Goal: Information Seeking & Learning: Learn about a topic

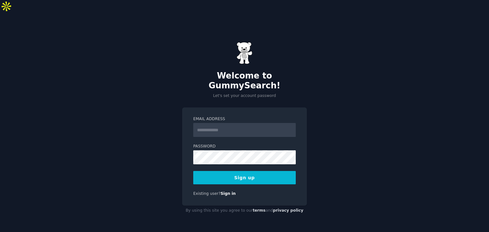
drag, startPoint x: 144, startPoint y: 112, endPoint x: 141, endPoint y: 115, distance: 3.8
click at [144, 112] on div "Welcome to GummySearch! Let's set your account password Email Address Password …" at bounding box center [244, 129] width 489 height 232
click at [214, 123] on form "Email Address Password 8 or more characters Alphanumeric characters No common p…" at bounding box center [244, 150] width 102 height 68
click at [209, 123] on input "Email Address" at bounding box center [244, 130] width 102 height 14
type input "**********"
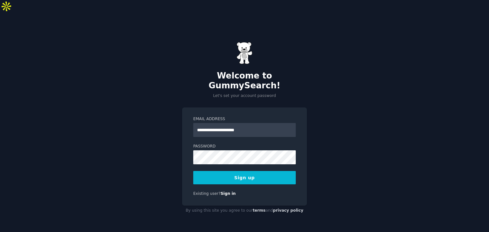
click at [234, 108] on div "**********" at bounding box center [244, 157] width 125 height 98
click at [230, 171] on button "Sign up" at bounding box center [244, 177] width 102 height 13
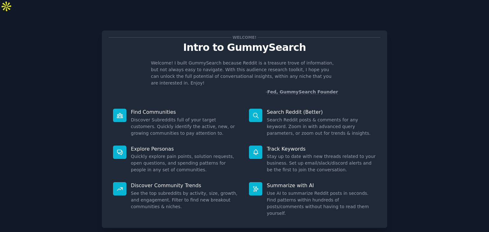
click at [231, 85] on div "Welcome! Intro to GummySearch Welcome! I built GummySearch because Reddit is a …" at bounding box center [244, 130] width 285 height 198
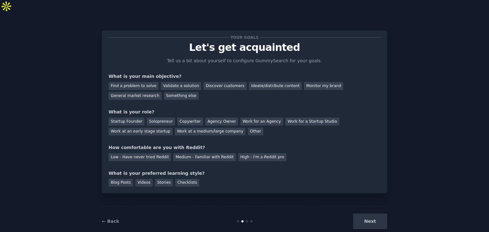
drag, startPoint x: 134, startPoint y: 72, endPoint x: 155, endPoint y: 71, distance: 21.6
click at [135, 82] on div "Find a problem to solve" at bounding box center [133, 86] width 50 height 8
click at [165, 82] on div "Validate a solution" at bounding box center [181, 86] width 40 height 8
click at [145, 82] on div "Find a problem to solve" at bounding box center [133, 86] width 50 height 8
click at [131, 118] on div "Startup Founder" at bounding box center [126, 122] width 36 height 8
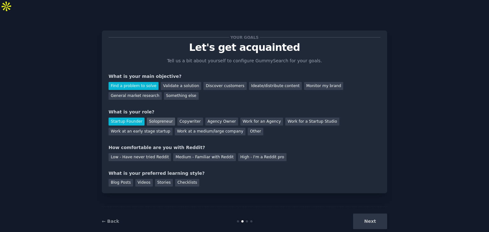
click at [157, 118] on div "Solopreneur" at bounding box center [161, 122] width 28 height 8
click at [182, 153] on div "Medium - Familiar with Reddit" at bounding box center [204, 157] width 62 height 8
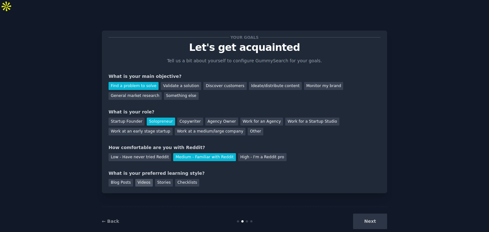
click at [141, 179] on div "Videos" at bounding box center [143, 183] width 17 height 8
click at [381, 214] on button "Next" at bounding box center [370, 222] width 34 height 16
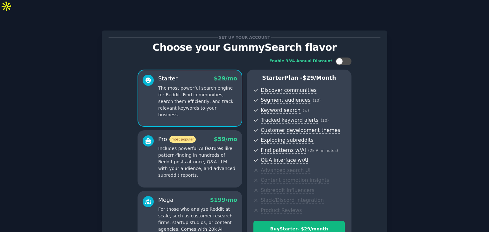
click at [181, 154] on p "Includes powerful AI features like pattern-finding in hundreds of Reddit posts …" at bounding box center [197, 161] width 79 height 33
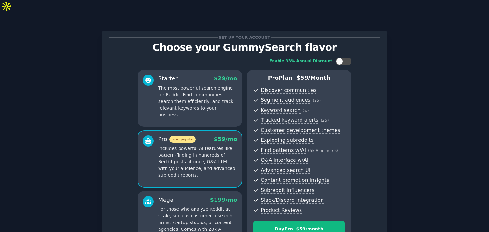
click at [202, 100] on div "Starter $ 29 /mo The most powerful search engine for Reddit. Find communities, …" at bounding box center [189, 98] width 105 height 57
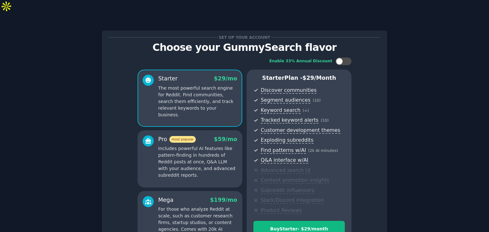
click at [205, 145] on p "Includes powerful AI features like pattern-finding in hundreds of Reddit posts …" at bounding box center [197, 161] width 79 height 33
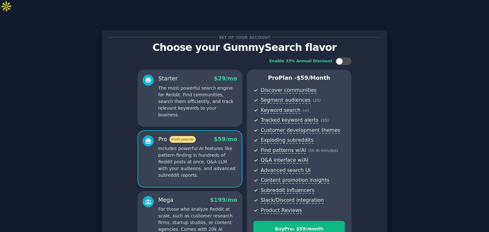
click at [211, 101] on div "Starter $ 29 /mo The most powerful search engine for Reddit. Find communities, …" at bounding box center [189, 98] width 105 height 57
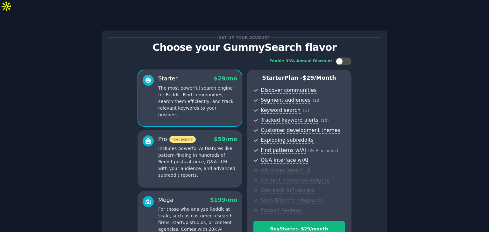
click at [209, 145] on p "Includes powerful AI features like pattern-finding in hundreds of Reddit posts …" at bounding box center [197, 161] width 79 height 33
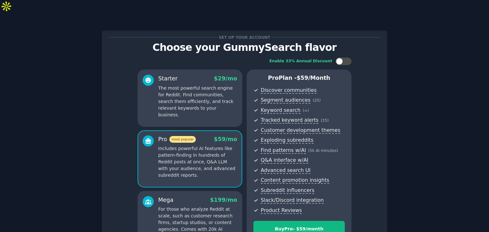
click at [213, 104] on div "Starter $ 29 /mo The most powerful search engine for Reddit. Find communities, …" at bounding box center [189, 98] width 105 height 57
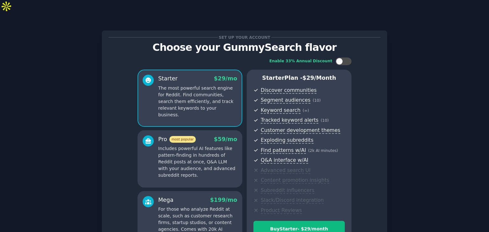
click at [212, 145] on p "Includes powerful AI features like pattern-finding in hundreds of Reddit posts …" at bounding box center [197, 161] width 79 height 33
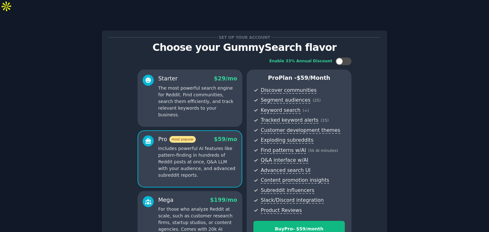
click at [210, 111] on div "Starter $ 29 /mo The most powerful search engine for Reddit. Find communities, …" at bounding box center [189, 98] width 105 height 57
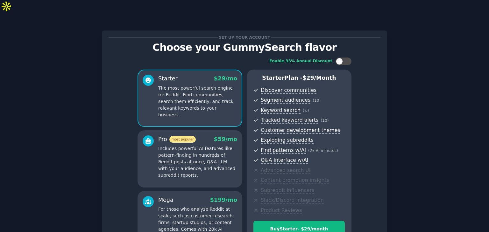
click at [209, 145] on p "Includes powerful AI features like pattern-finding in hundreds of Reddit posts …" at bounding box center [197, 161] width 79 height 33
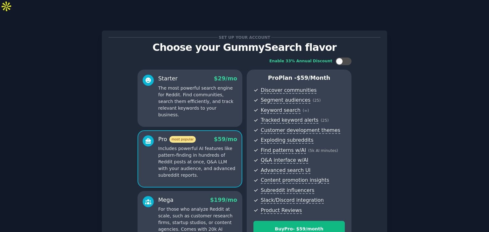
click at [212, 101] on div "Starter $ 29 /mo The most powerful search engine for Reddit. Find communities, …" at bounding box center [189, 98] width 105 height 57
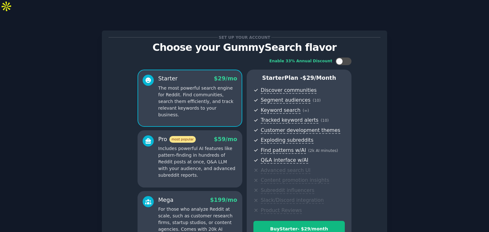
click at [211, 145] on p "Includes powerful AI features like pattern-finding in hundreds of Reddit posts …" at bounding box center [197, 161] width 79 height 33
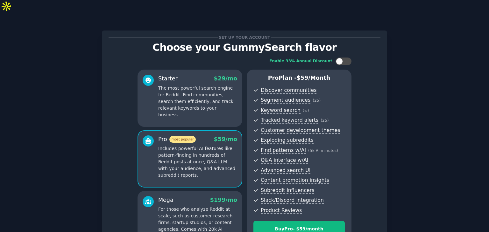
click at [212, 104] on div "Starter $ 29 /mo The most powerful search engine for Reddit. Find communities, …" at bounding box center [189, 98] width 105 height 57
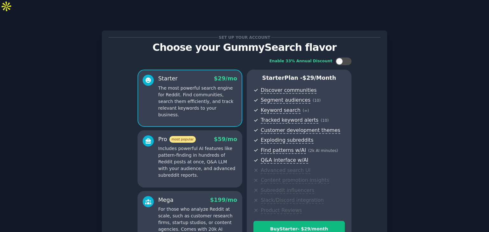
click at [206, 148] on p "Includes powerful AI features like pattern-finding in hundreds of Reddit posts …" at bounding box center [197, 161] width 79 height 33
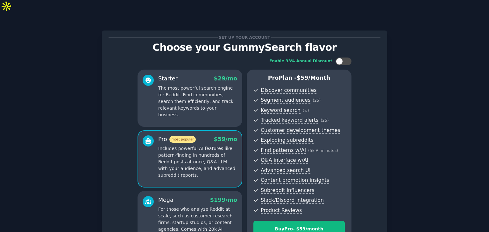
click at [209, 111] on div "Starter $ 29 /mo The most powerful search engine for Reddit. Find communities, …" at bounding box center [189, 98] width 105 height 57
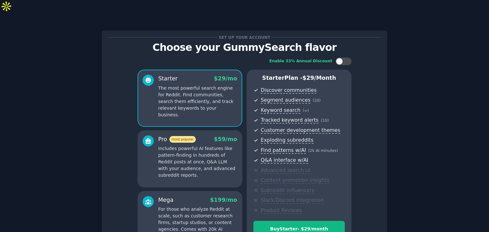
click at [214, 152] on p "Includes powerful AI features like pattern-finding in hundreds of Reddit posts …" at bounding box center [197, 161] width 79 height 33
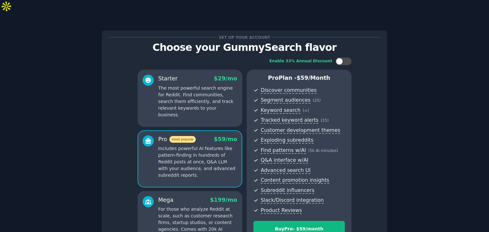
click at [200, 95] on p "The most powerful search engine for Reddit. Find communities, search them effic…" at bounding box center [197, 101] width 79 height 33
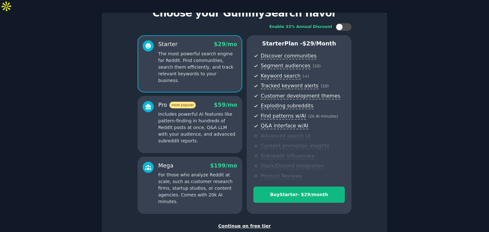
scroll to position [32, 0]
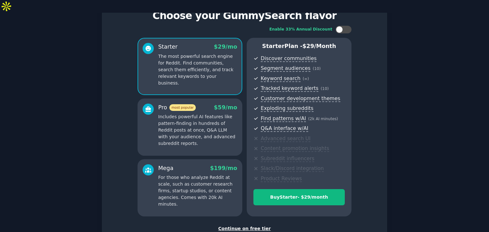
click at [209, 174] on p "For those who analyze Reddit at scale, such as customer research firms, startup…" at bounding box center [197, 190] width 79 height 33
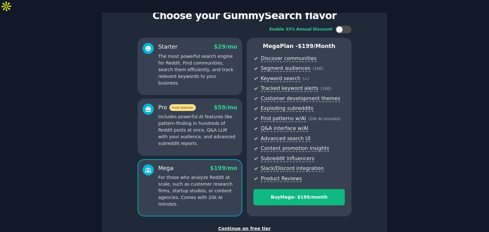
click at [215, 127] on p "Includes powerful AI features like pattern-finding in hundreds of Reddit posts …" at bounding box center [197, 130] width 79 height 33
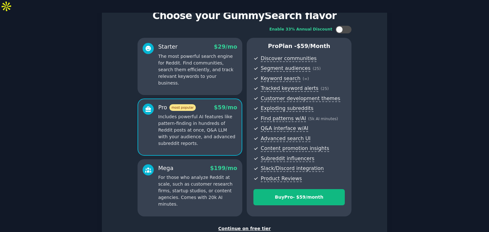
click at [197, 72] on div "Starter $ 29 /mo The most powerful search engine for Reddit. Find communities, …" at bounding box center [189, 66] width 105 height 57
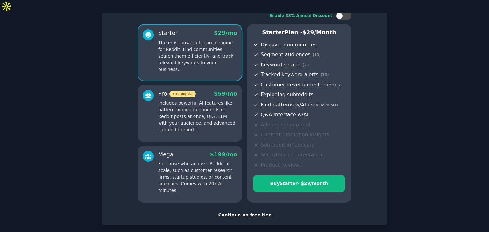
scroll to position [64, 0]
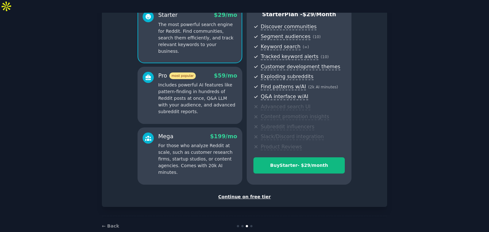
click at [247, 194] on div "Continue on free tier" at bounding box center [244, 197] width 272 height 7
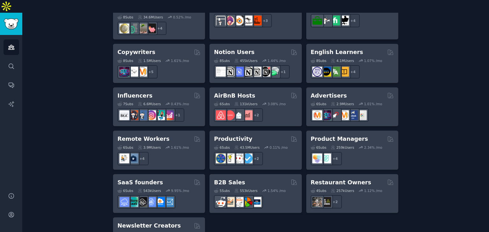
scroll to position [491, 0]
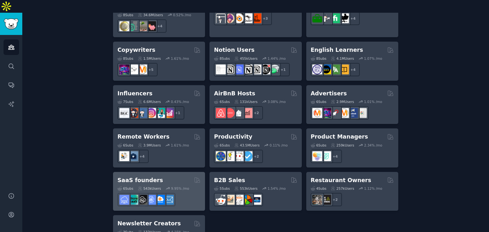
click at [168, 177] on div "SaaS founders" at bounding box center [158, 181] width 83 height 8
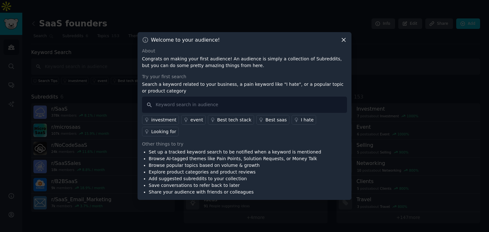
click at [301, 123] on div "I hate" at bounding box center [307, 120] width 13 height 7
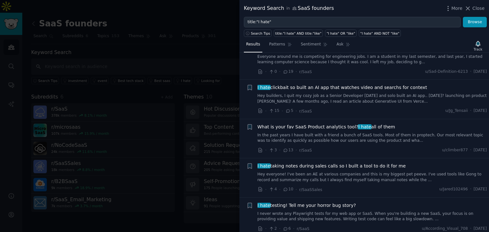
scroll to position [700, 0]
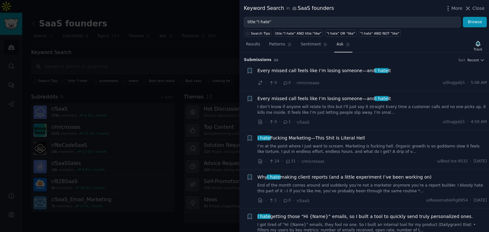
click at [338, 45] on link "Ask" at bounding box center [343, 45] width 18 height 13
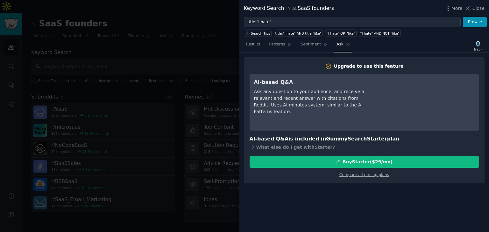
click at [325, 45] on nav "Results Patterns Sentiment Ask" at bounding box center [298, 45] width 108 height 13
click at [309, 45] on span "Sentiment" at bounding box center [311, 45] width 20 height 6
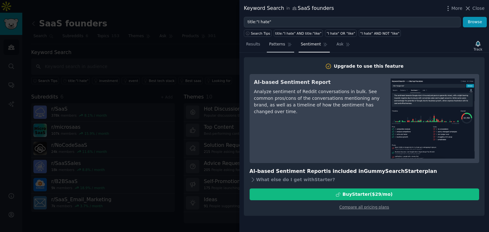
click at [287, 45] on icon at bounding box center [289, 44] width 4 height 4
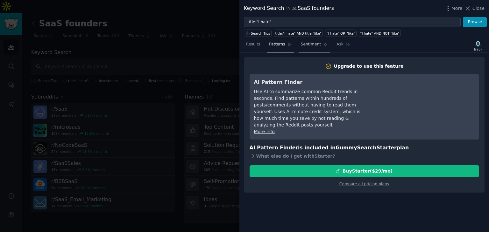
click at [305, 46] on span "Sentiment" at bounding box center [311, 45] width 20 height 6
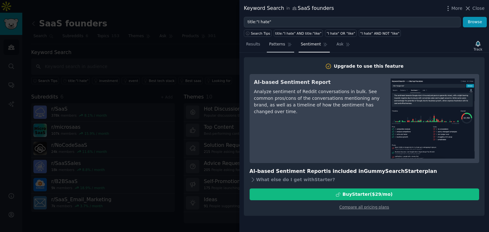
click at [289, 47] on link "Patterns" at bounding box center [280, 45] width 27 height 13
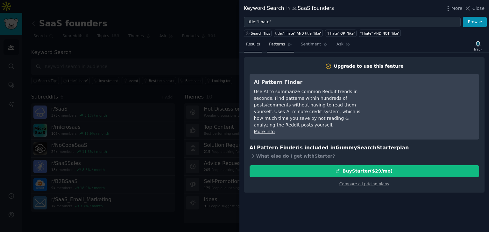
click at [254, 47] on span "Results" at bounding box center [253, 45] width 14 height 6
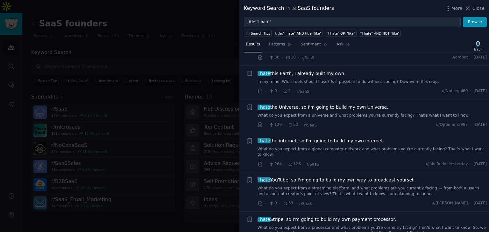
scroll to position [923, 0]
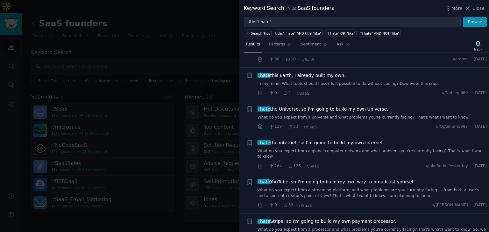
click at [323, 74] on span "I hate this Earth, I already built my own." at bounding box center [301, 75] width 88 height 7
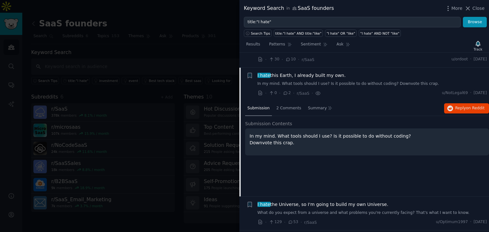
scroll to position [936, 0]
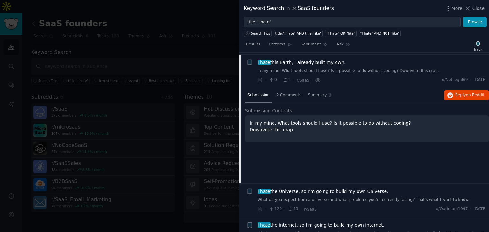
click at [325, 122] on p "In my mind. What tools should I use? Is it possible to do without coding? Downv…" at bounding box center [366, 126] width 235 height 13
click at [261, 122] on p "In my mind. What tools should I use? Is it possible to do without coding? Downv…" at bounding box center [366, 126] width 235 height 13
click at [310, 123] on p "In my mind. What tools should I use? Is it possible to do without coding? Downv…" at bounding box center [366, 126] width 235 height 13
click at [289, 93] on span "2 Comments" at bounding box center [288, 96] width 25 height 6
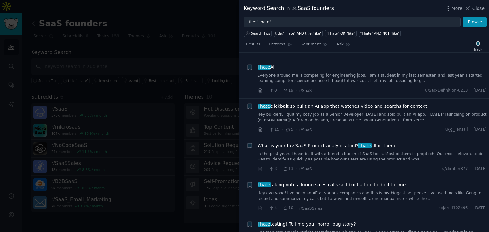
scroll to position [681, 0]
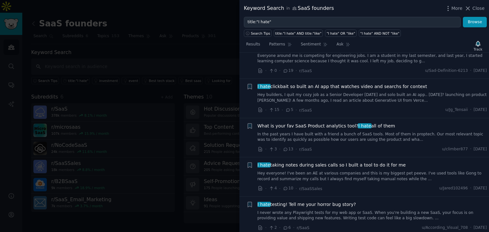
click at [327, 129] on div "What is your fav SaaS Product analytics tool? I hate all of them In the past ye…" at bounding box center [371, 133] width 229 height 20
click at [329, 128] on div "What is your fav SaaS Product analytics tool? I hate all of them In the past ye…" at bounding box center [371, 133] width 229 height 20
click at [329, 127] on span "What is your fav SaaS Product analytics tool? I hate all of them" at bounding box center [326, 126] width 138 height 7
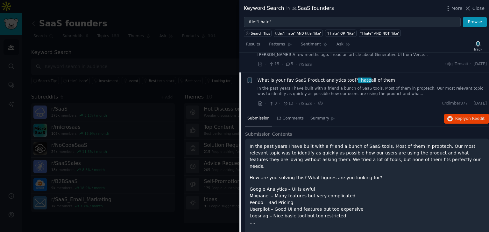
scroll to position [745, 0]
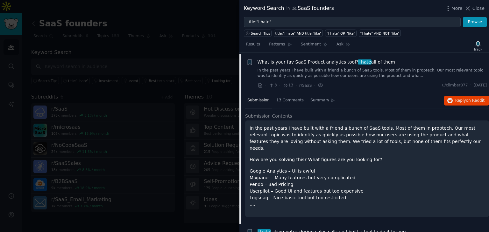
click at [479, 12] on div "More Close" at bounding box center [464, 8] width 40 height 8
click at [478, 10] on span "Close" at bounding box center [478, 8] width 12 height 7
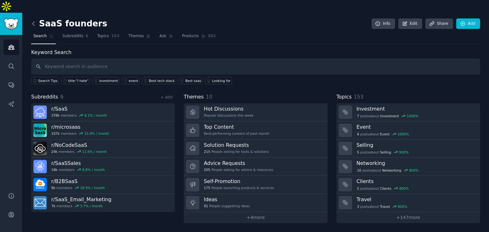
click at [32, 20] on icon at bounding box center [33, 23] width 7 height 7
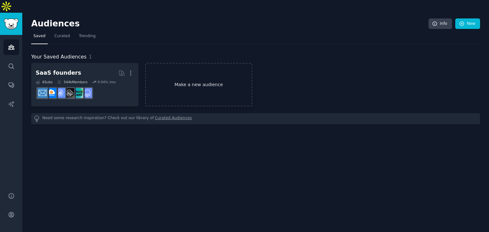
click at [187, 68] on link "Make a new audience" at bounding box center [198, 85] width 107 height 44
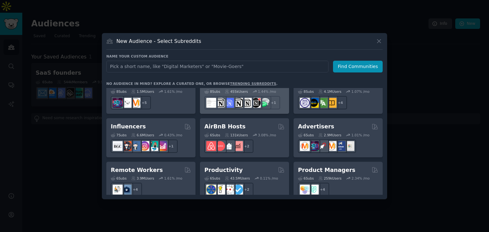
scroll to position [414, 0]
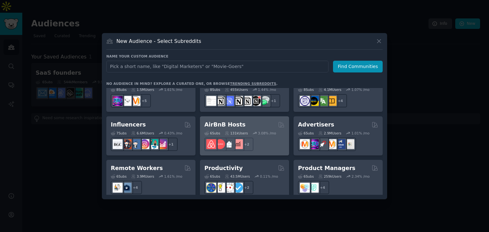
click at [250, 129] on div "6 Sub s 131k Users 3.08 % /mo r/learnairbnb, r/ShortTermRentals + 2" at bounding box center [244, 140] width 80 height 22
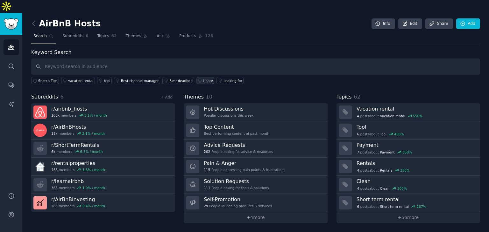
click at [203, 79] on div "I hate" at bounding box center [208, 81] width 10 height 4
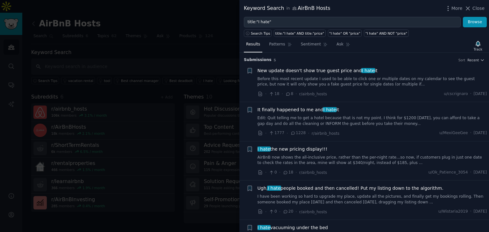
click at [379, 122] on link "Edit: Quit telling me to get a hotel because that is not my point. I think for …" at bounding box center [371, 120] width 229 height 11
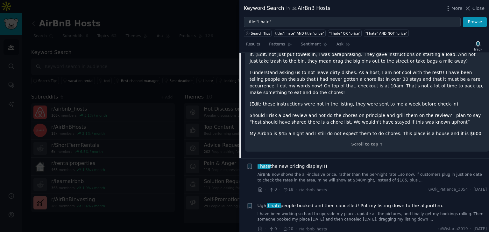
scroll to position [233, 0]
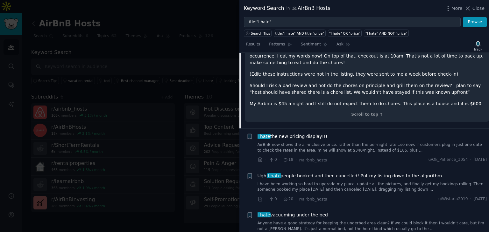
click at [342, 142] on link "AirBnB now shows the all-inclusive price, rather than the per-night rate…so now…" at bounding box center [371, 147] width 229 height 11
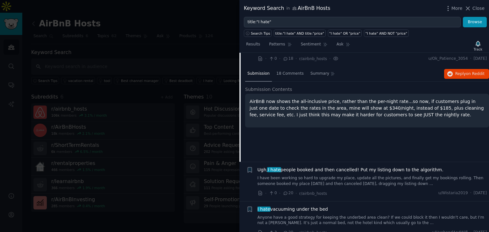
scroll to position [122, 0]
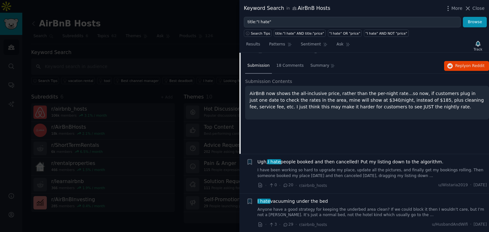
click at [353, 168] on link "I have been working so hard to upgrade my place, update all the pictures, and f…" at bounding box center [371, 173] width 229 height 11
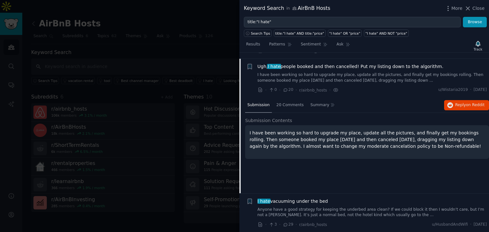
click at [319, 208] on link "Anyone have a good strategy for keeping the underbed area clean? If we could bl…" at bounding box center [371, 212] width 229 height 11
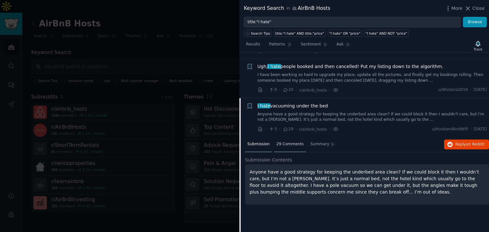
click at [276, 150] on div "29 Comments" at bounding box center [290, 144] width 32 height 15
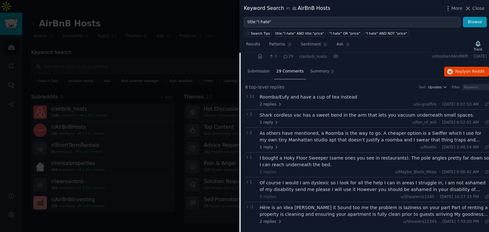
scroll to position [195, 0]
click at [197, 171] on div at bounding box center [244, 116] width 489 height 232
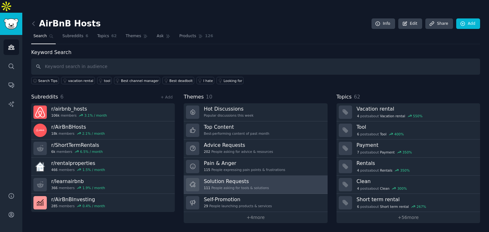
click at [250, 186] on div "111 People asking for tools & solutions" at bounding box center [236, 188] width 65 height 4
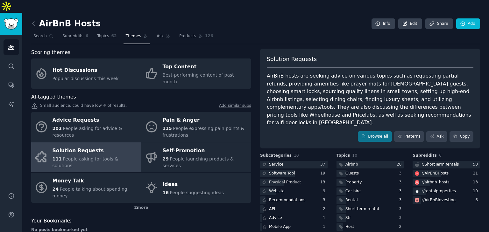
scroll to position [5, 0]
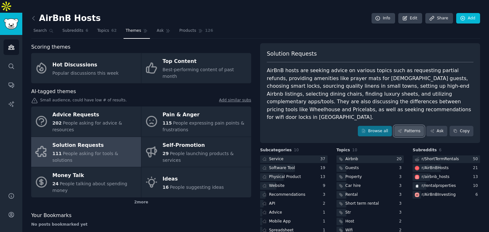
click at [408, 126] on link "Patterns" at bounding box center [409, 131] width 30 height 11
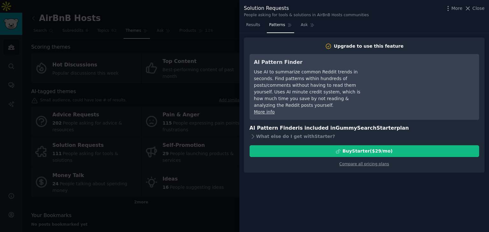
click at [226, 184] on div at bounding box center [244, 116] width 489 height 232
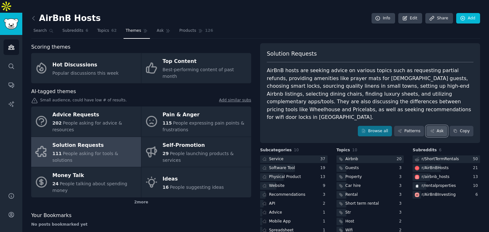
click at [440, 126] on link "Ask" at bounding box center [436, 131] width 21 height 11
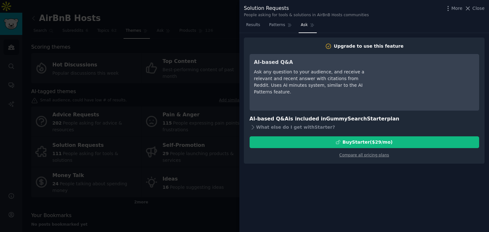
drag, startPoint x: 192, startPoint y: 209, endPoint x: 206, endPoint y: 204, distance: 15.1
click at [192, 209] on div at bounding box center [244, 116] width 489 height 232
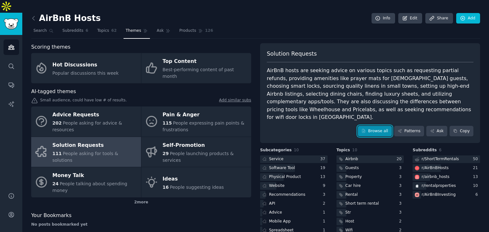
click at [389, 126] on link "Browse all" at bounding box center [375, 131] width 34 height 11
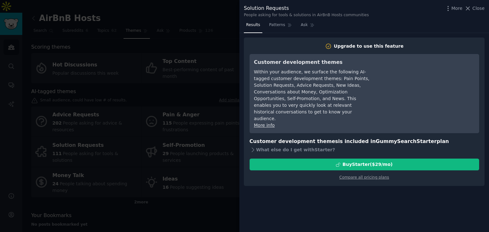
click at [190, 191] on div at bounding box center [244, 116] width 489 height 232
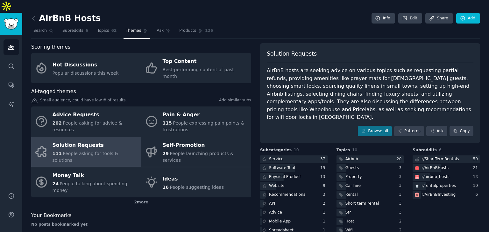
click at [319, 97] on div "AirBnB hosts are seeking advice on various topics such as requesting partial re…" at bounding box center [370, 94] width 206 height 55
click at [356, 97] on div "AirBnB hosts are seeking advice on various topics such as requesting partial re…" at bounding box center [370, 94] width 206 height 55
click at [323, 95] on div "AirBnB hosts are seeking advice on various topics such as requesting partial re…" at bounding box center [370, 94] width 206 height 55
click at [316, 97] on div "AirBnB hosts are seeking advice on various topics such as requesting partial re…" at bounding box center [370, 94] width 206 height 55
drag, startPoint x: 316, startPoint y: 97, endPoint x: 359, endPoint y: 95, distance: 43.6
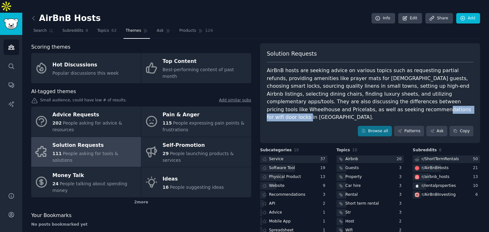
click at [359, 95] on div "AirBnB hosts are seeking advice on various topics such as requesting partial re…" at bounding box center [370, 94] width 206 height 55
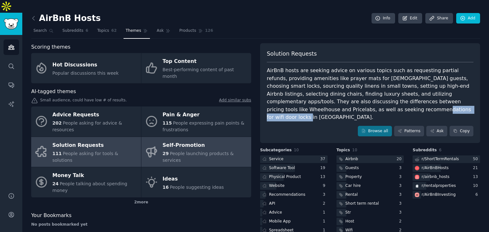
click at [150, 147] on icon at bounding box center [151, 152] width 10 height 10
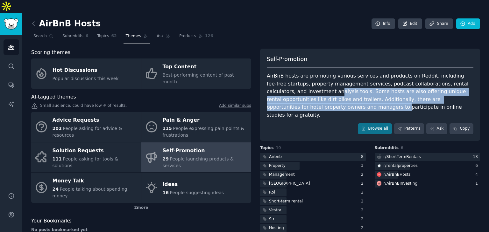
drag, startPoint x: 298, startPoint y: 77, endPoint x: 296, endPoint y: 95, distance: 18.5
click at [296, 95] on div "AirBnB hosts are promoting various services and products on Reddit, including f…" at bounding box center [370, 95] width 206 height 47
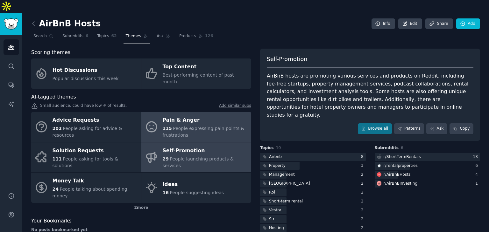
click at [199, 125] on div "115 People expressing pain points & frustrations" at bounding box center [205, 131] width 85 height 13
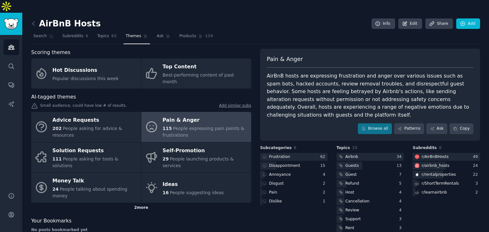
click at [144, 203] on div "2 more" at bounding box center [141, 208] width 220 height 10
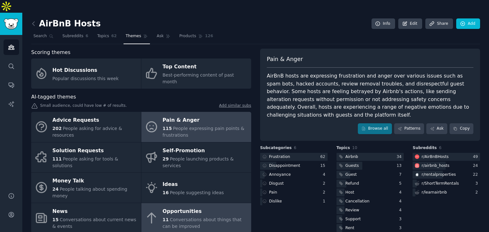
click at [187, 217] on span "Conversations about things that can be improved" at bounding box center [202, 223] width 79 height 12
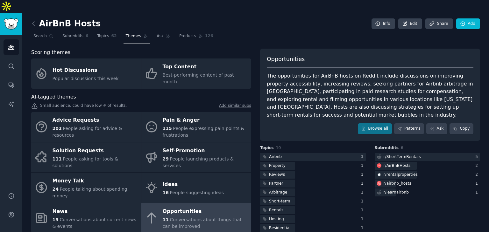
click at [433, 73] on div "The opportunities for AirBnB hosts on Reddit include discussions on improving p…" at bounding box center [370, 95] width 206 height 47
drag, startPoint x: 433, startPoint y: 73, endPoint x: 442, endPoint y: 73, distance: 9.6
click at [442, 73] on div "The opportunities for AirBnB hosts on Reddit include discussions on improving p…" at bounding box center [370, 95] width 206 height 47
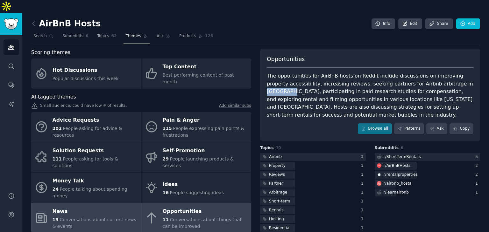
click at [98, 217] on span "Conversations about current news & events" at bounding box center [94, 223] width 84 height 12
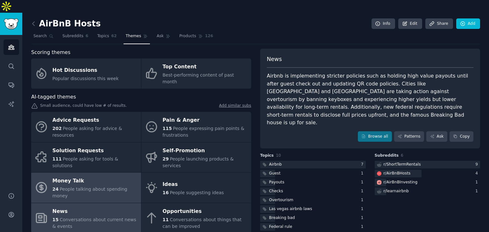
click at [83, 176] on div "Money Talk" at bounding box center [94, 181] width 85 height 10
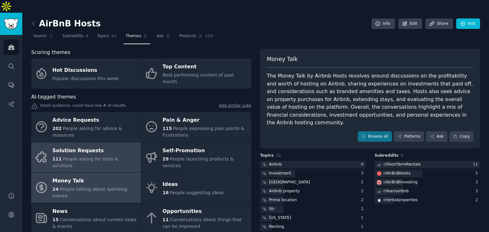
click at [87, 146] on div "Solution Requests" at bounding box center [94, 151] width 85 height 10
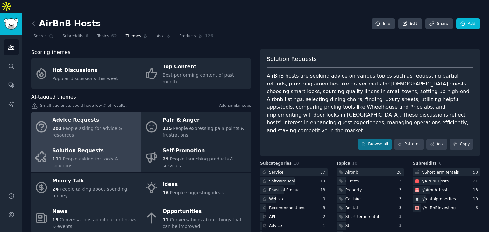
click at [92, 126] on span "People asking for advice & resources" at bounding box center [87, 132] width 70 height 12
